Goal: Check status: Check status

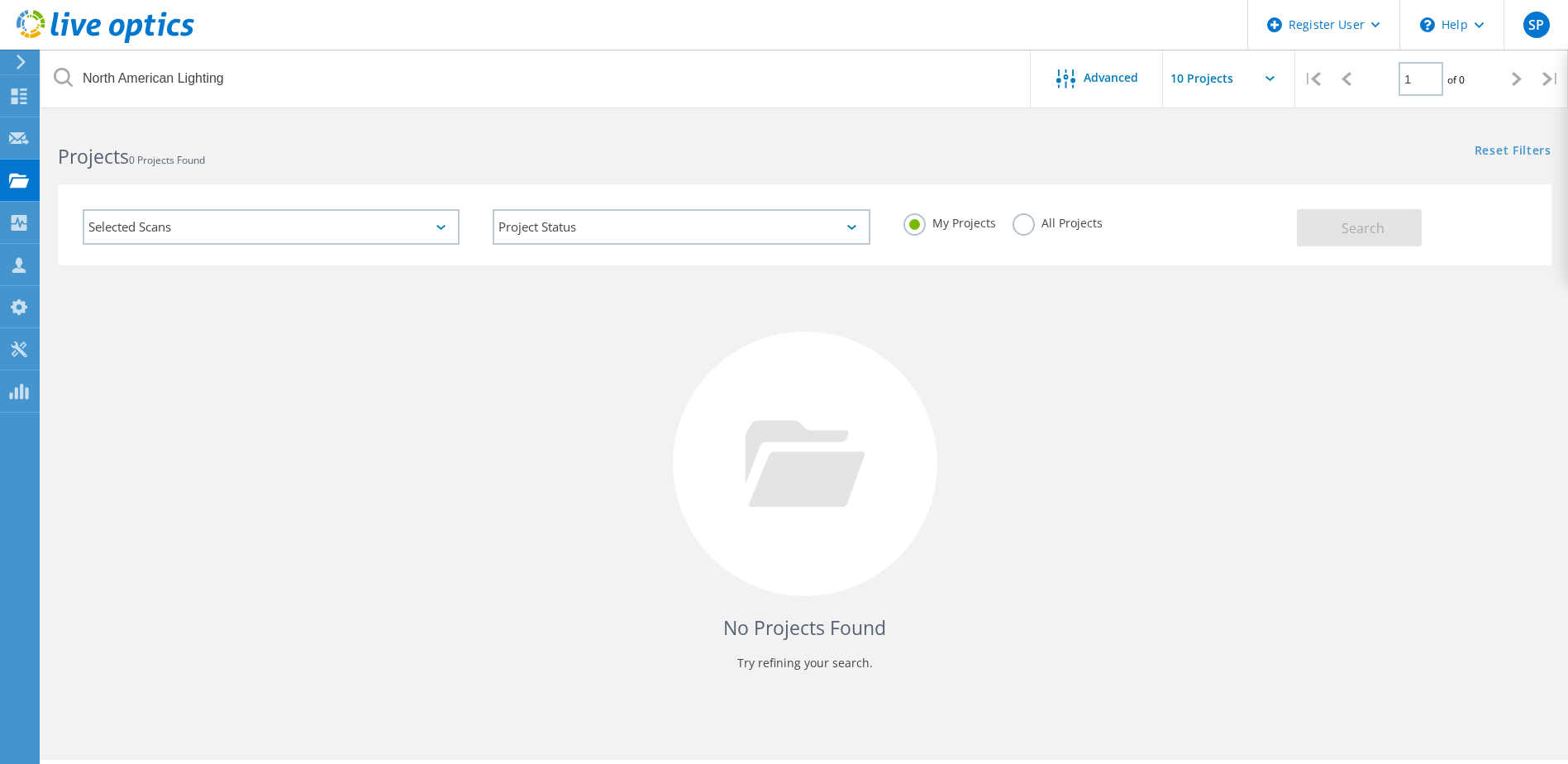
click at [1024, 221] on label "All Projects" at bounding box center [1057, 221] width 90 height 16
click at [0, 0] on input "All Projects" at bounding box center [0, 0] width 0 height 0
click at [1363, 226] on span "Search" at bounding box center [1363, 228] width 43 height 19
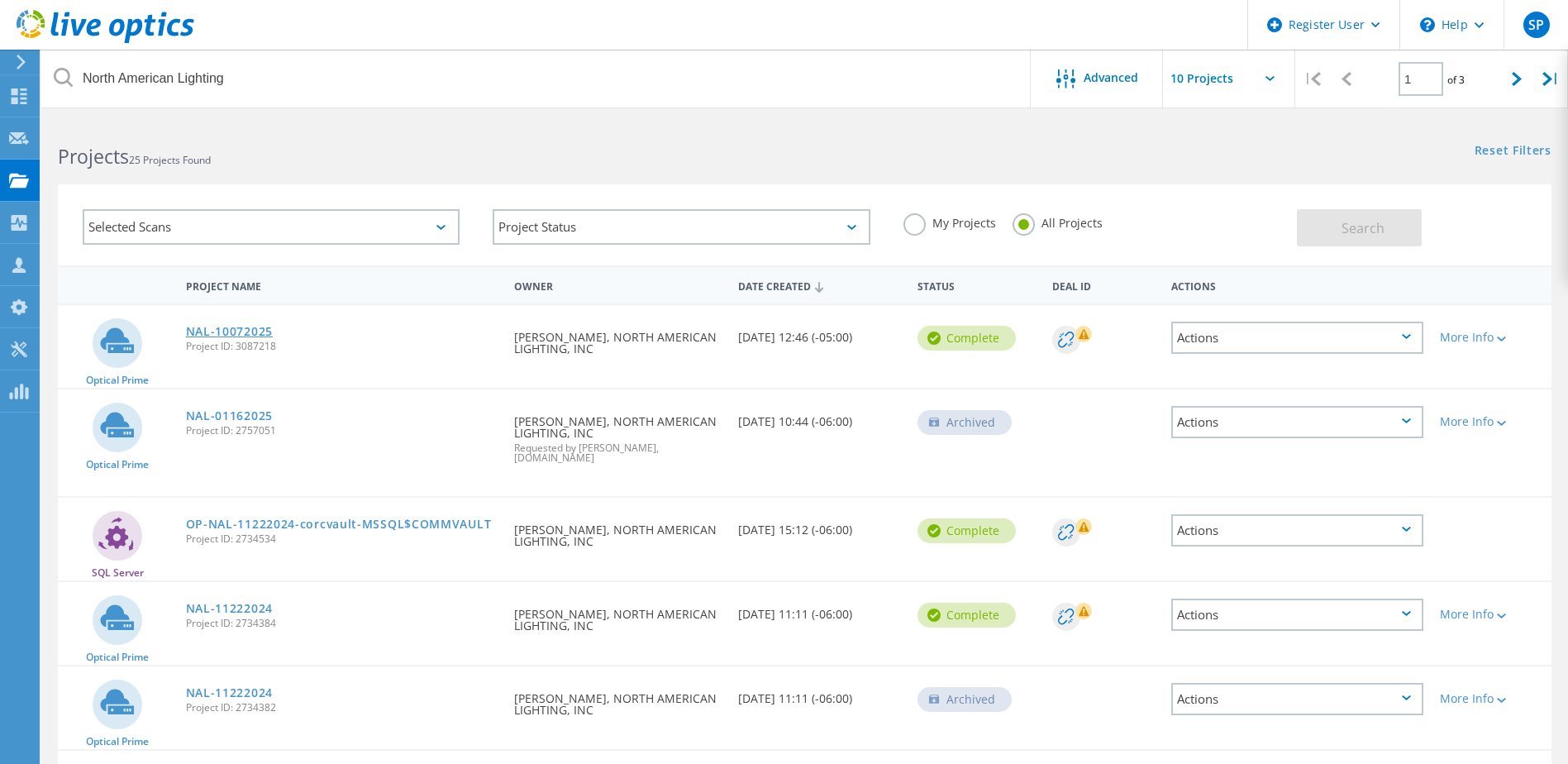
click at [231, 332] on link "NAL-10072025" at bounding box center [229, 331] width 87 height 12
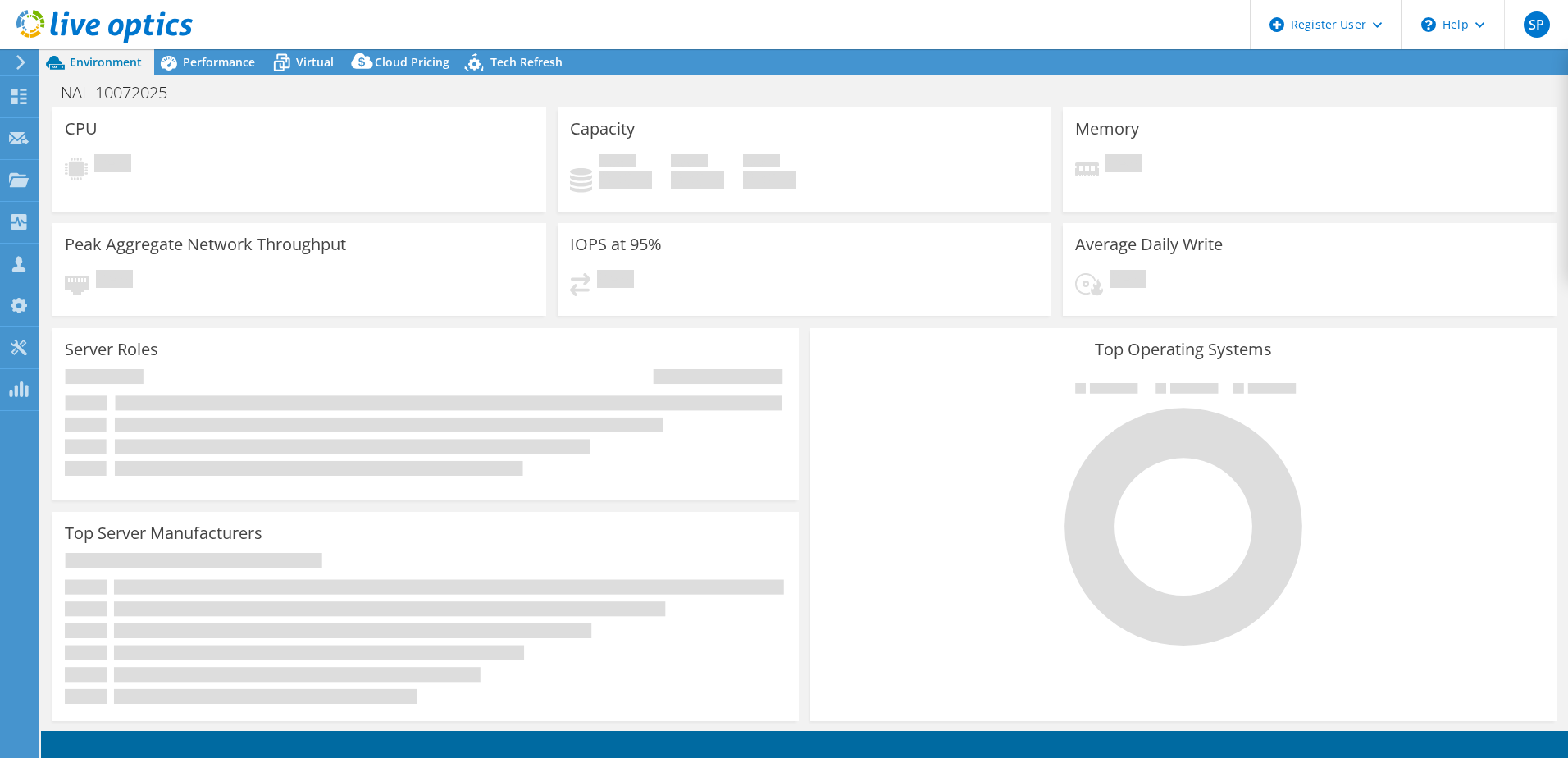
select select "USD"
select select "USWest"
